Goal: Information Seeking & Learning: Check status

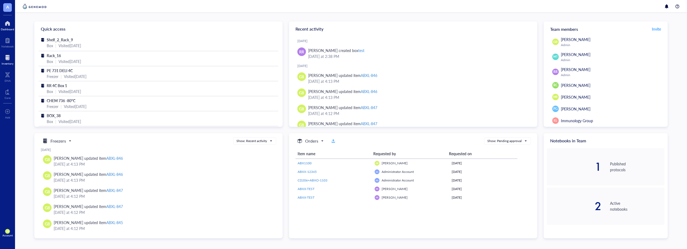
click at [8, 60] on div at bounding box center [8, 57] width 12 height 9
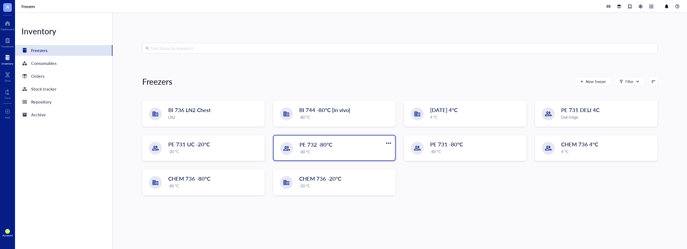
click at [336, 149] on div "-80 °C" at bounding box center [345, 152] width 92 height 6
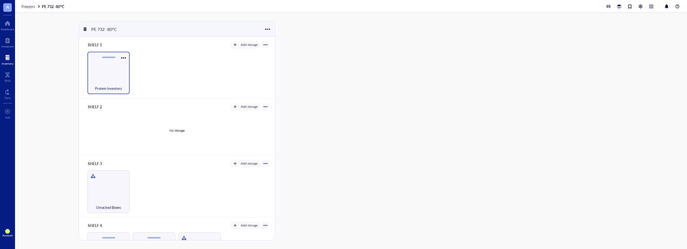
click at [114, 81] on div "Protein Inventory" at bounding box center [108, 86] width 37 height 12
click at [458, 83] on span "Rack_18" at bounding box center [459, 82] width 14 height 5
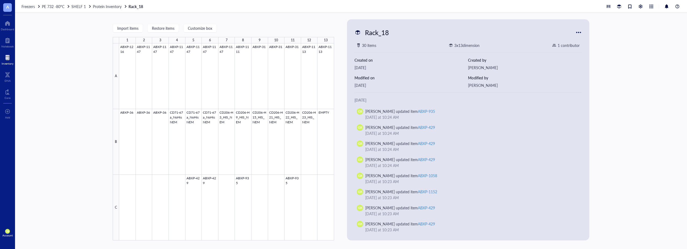
drag, startPoint x: 108, startPoint y: 8, endPoint x: 122, endPoint y: 13, distance: 14.6
click at [108, 8] on span "Protein Inventory" at bounding box center [107, 6] width 29 height 5
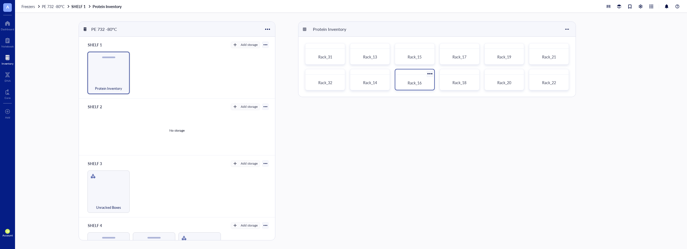
click at [413, 86] on div "Rack_16" at bounding box center [414, 83] width 35 height 12
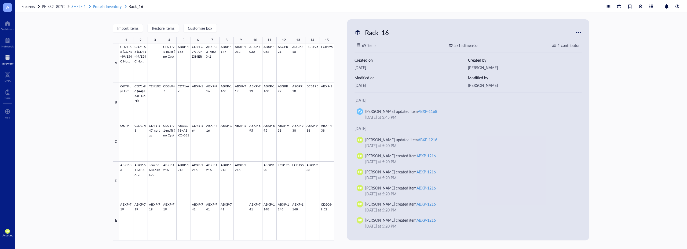
click at [109, 8] on span "Protein Inventory" at bounding box center [107, 6] width 29 height 5
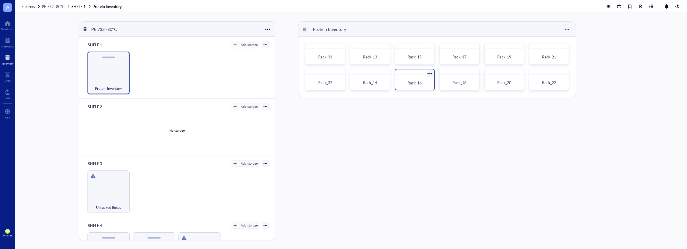
click at [409, 85] on span "Rack_16" at bounding box center [415, 82] width 14 height 5
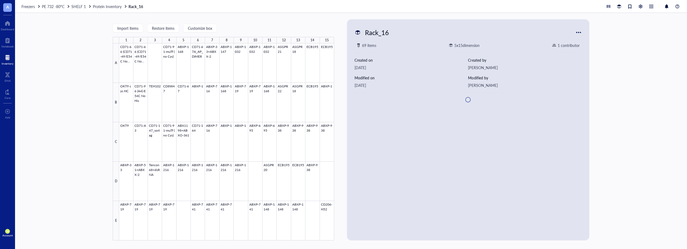
type textarea "Keep everyone on the same page…"
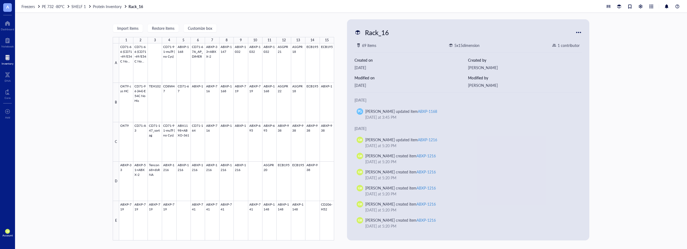
click at [77, 115] on div "Import items Restore items Customize box 1 2 3 4 5 6 7 8 9 10 11 12 13 14 15 A …" at bounding box center [351, 131] width 672 height 236
click at [107, 5] on span "Protein Inventory" at bounding box center [107, 6] width 29 height 5
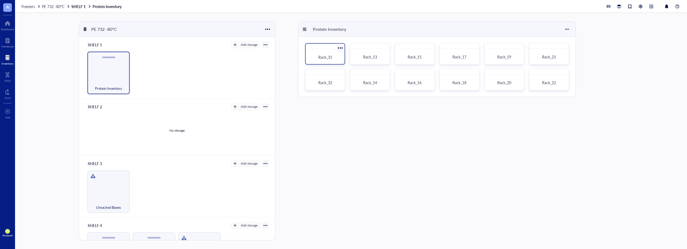
click at [324, 55] on span "Rack_31" at bounding box center [325, 56] width 14 height 5
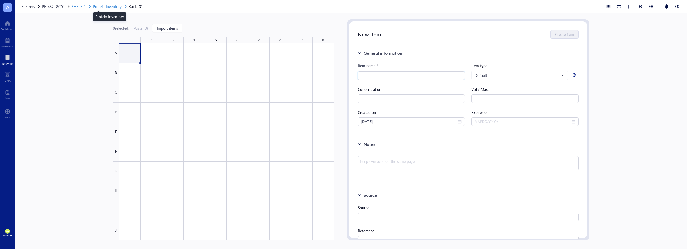
click at [111, 6] on span "Protein Inventory" at bounding box center [107, 6] width 29 height 5
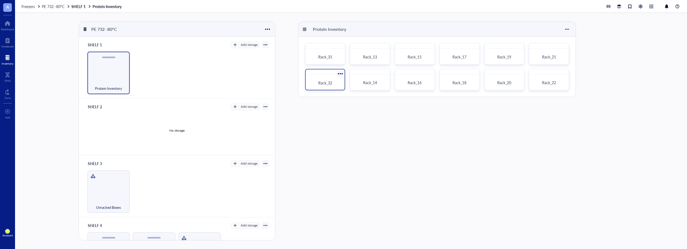
click at [326, 80] on div "Rack_32" at bounding box center [325, 83] width 35 height 12
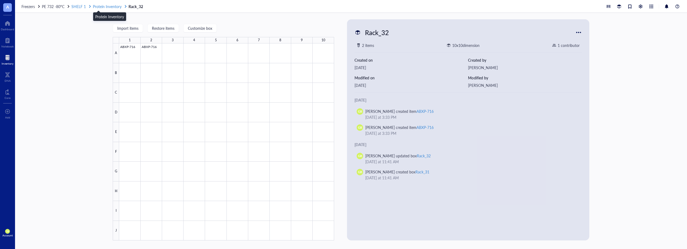
click at [111, 6] on span "Protein Inventory" at bounding box center [107, 6] width 29 height 5
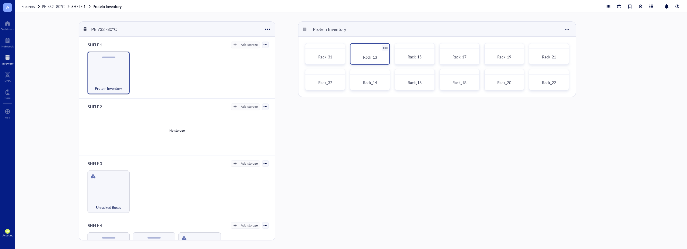
click at [357, 56] on div "Rack_13" at bounding box center [370, 57] width 26 height 5
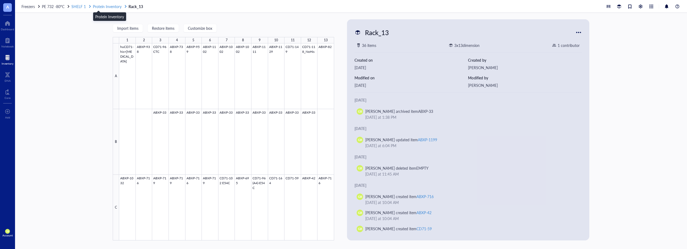
click at [106, 8] on span "Protein Inventory" at bounding box center [107, 6] width 29 height 5
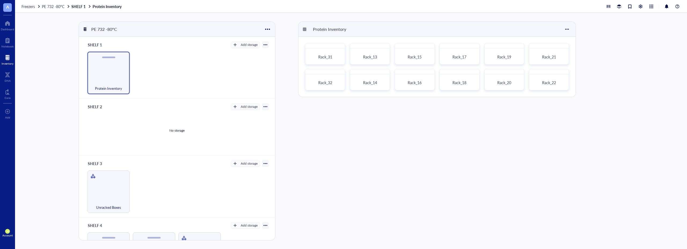
click at [374, 126] on div "Protein Inventory Rack_31 Rack_13 Rack_15 Rack_17 Rack_19 Rack_21 Rack_32 Rack_…" at bounding box center [488, 130] width 380 height 219
click at [362, 58] on div "Rack_13" at bounding box center [370, 57] width 26 height 5
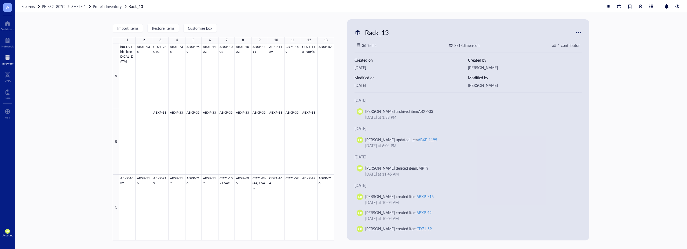
drag, startPoint x: 100, startPoint y: 8, endPoint x: 114, endPoint y: 9, distance: 14.3
click at [100, 8] on span "Protein Inventory" at bounding box center [107, 6] width 29 height 5
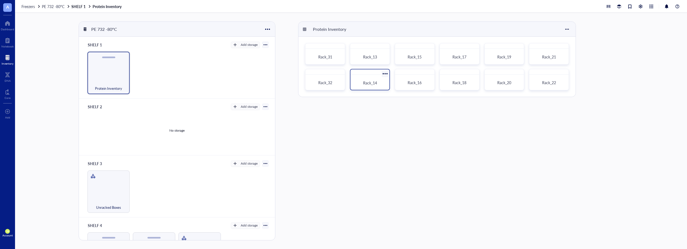
click at [368, 78] on div "Rack_14" at bounding box center [370, 83] width 35 height 12
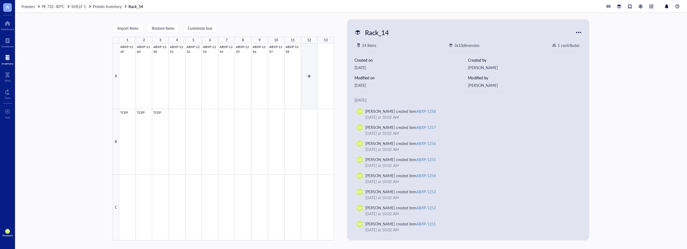
click at [309, 66] on div at bounding box center [226, 141] width 215 height 197
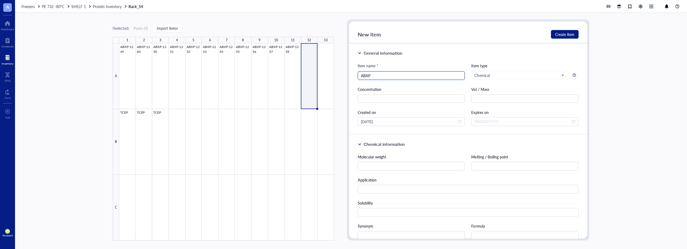
type input "ABXP-"
drag, startPoint x: 376, startPoint y: 77, endPoint x: 346, endPoint y: 80, distance: 30.2
click at [346, 80] on div "0 selected: Paste ( 0 ) Import items 1 2 3 4 5 6 7 8 9 10 11 12 13 A B C ABXP-1…" at bounding box center [351, 131] width 672 height 236
click at [206, 19] on div "0 selected: Paste ( 0 ) Import items 1 2 3 4 5 6 7 8 9 10 11 12 13 A B C ABXP-1…" at bounding box center [351, 131] width 672 height 236
click at [108, 7] on span "Protein Inventory" at bounding box center [107, 6] width 29 height 5
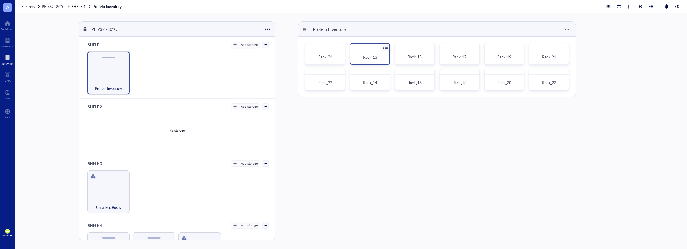
click at [358, 53] on div "Rack_13" at bounding box center [370, 57] width 35 height 12
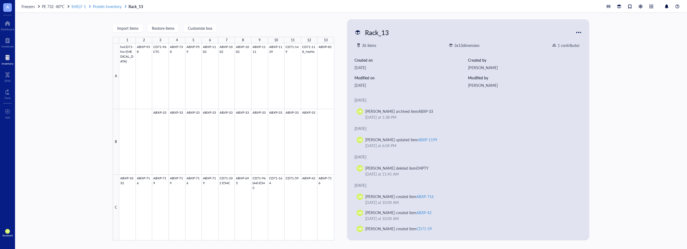
click at [108, 8] on span "Protein Inventory" at bounding box center [107, 6] width 29 height 5
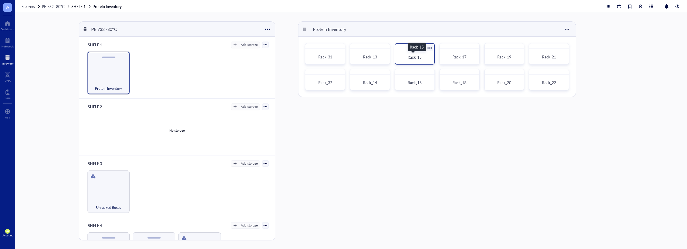
click at [416, 55] on span "Rack_15" at bounding box center [415, 56] width 14 height 5
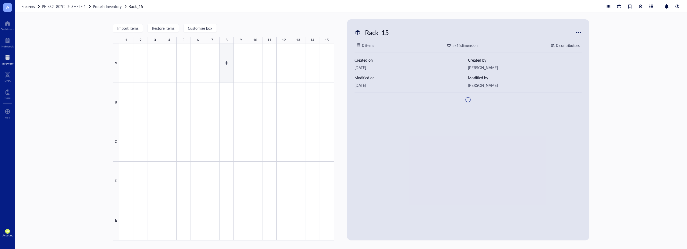
type textarea "Keep everyone on the same page…"
